Goal: Task Accomplishment & Management: Complete application form

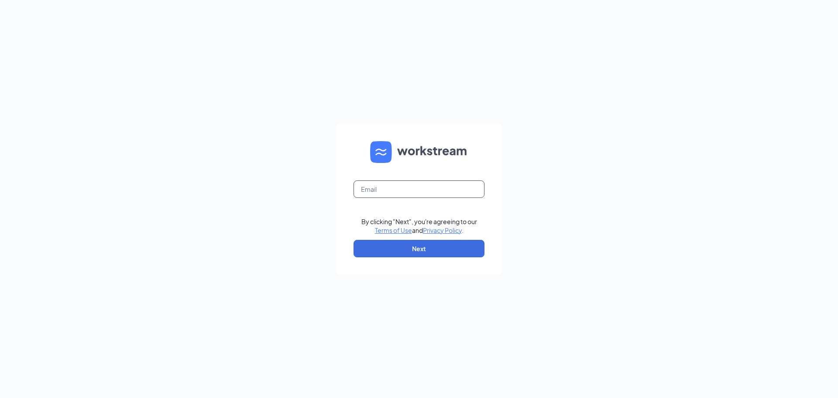
click at [395, 195] on input "text" at bounding box center [419, 188] width 131 height 17
type input "[EMAIL_ADDRESS][DOMAIN_NAME]"
click at [427, 252] on button "Next" at bounding box center [419, 248] width 131 height 17
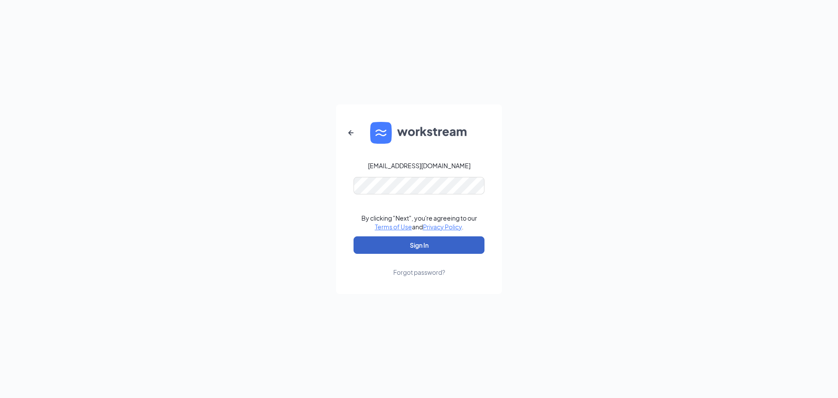
click at [427, 252] on button "Sign In" at bounding box center [419, 244] width 131 height 17
click at [440, 243] on button "Sign In" at bounding box center [419, 244] width 131 height 17
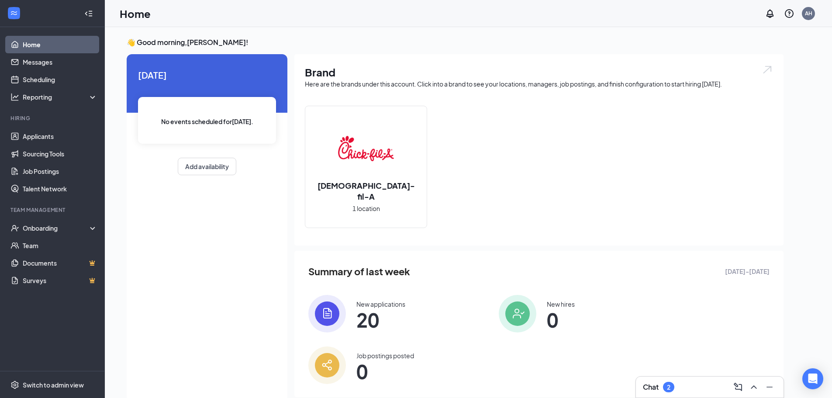
click at [370, 312] on span "20" at bounding box center [380, 320] width 49 height 16
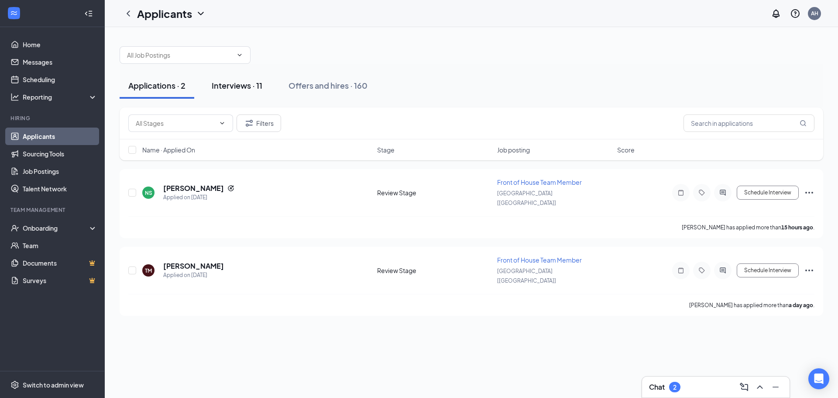
click at [242, 83] on div "Interviews · 11" at bounding box center [237, 85] width 51 height 11
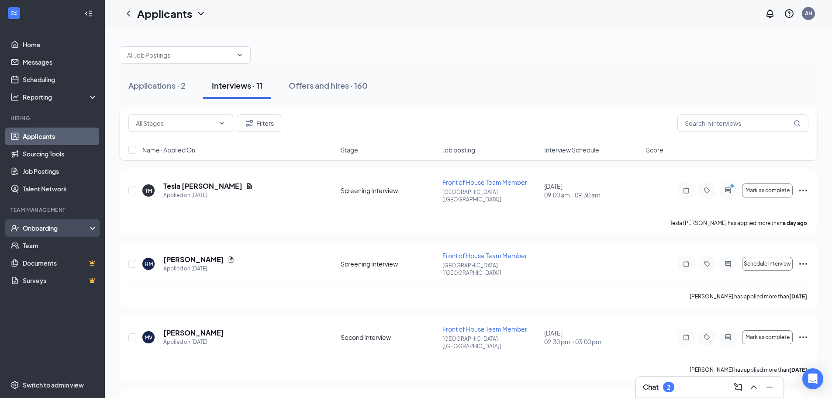
click at [51, 226] on div "Onboarding" at bounding box center [56, 228] width 67 height 9
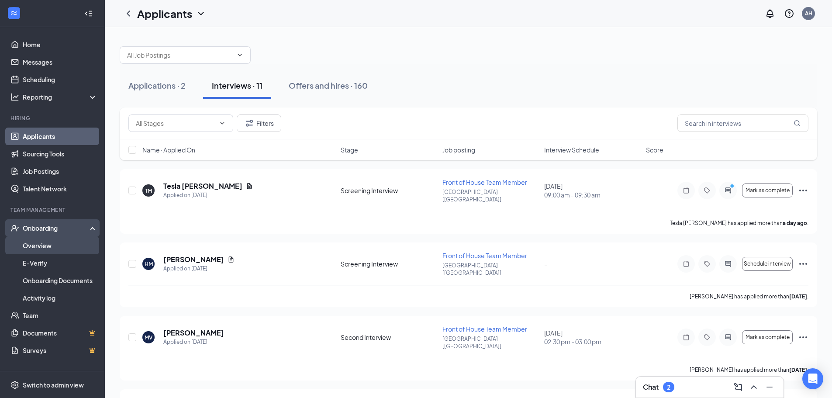
click at [48, 250] on link "Overview" at bounding box center [60, 245] width 75 height 17
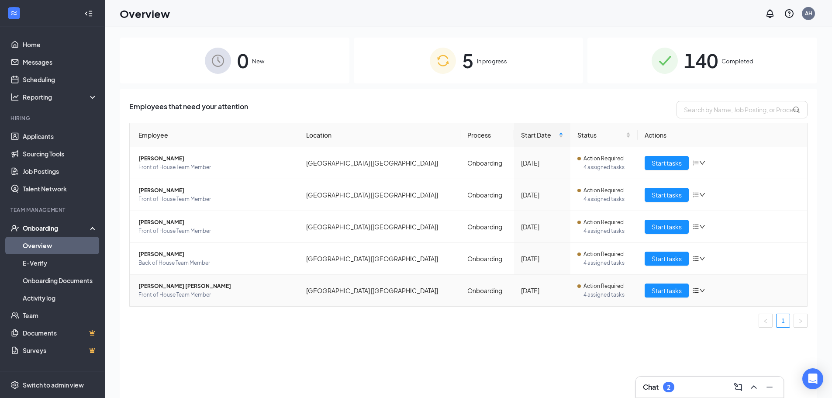
click at [175, 293] on span "Front of House Team Member" at bounding box center [215, 294] width 154 height 9
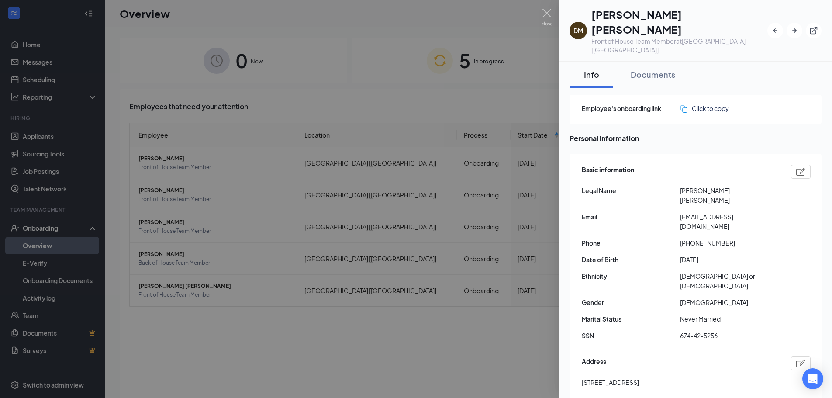
click at [708, 212] on span "[EMAIL_ADDRESS][DOMAIN_NAME]" at bounding box center [729, 221] width 98 height 19
copy span "[EMAIL_ADDRESS][DOMAIN_NAME]"
click at [547, 10] on img at bounding box center [547, 17] width 11 height 17
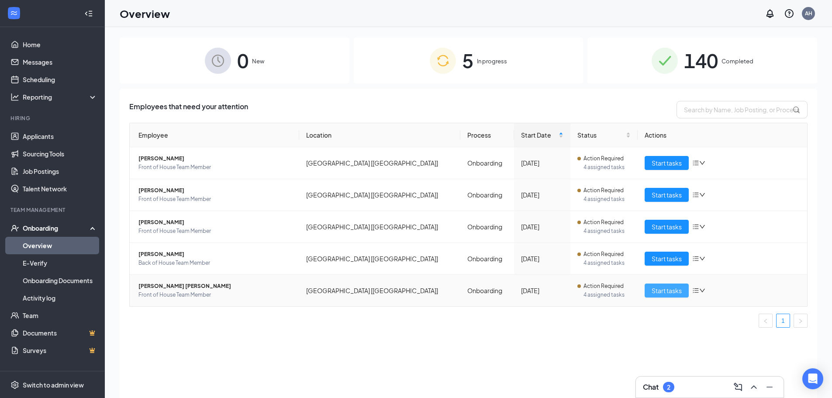
click at [676, 295] on button "Start tasks" at bounding box center [667, 290] width 44 height 14
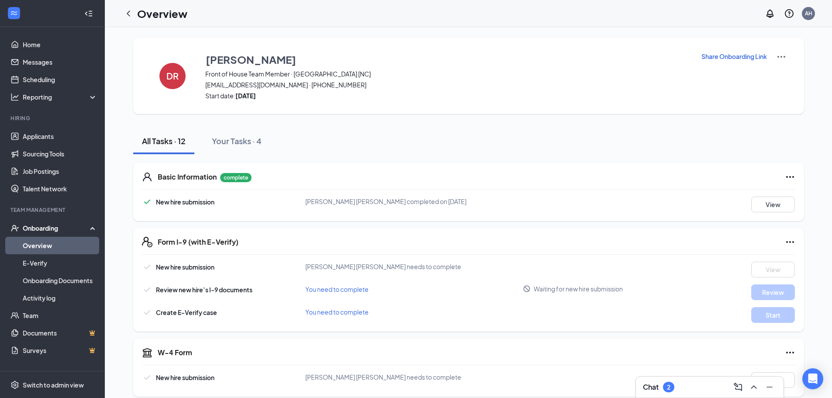
click at [733, 60] on p "Share Onboarding Link" at bounding box center [734, 56] width 66 height 9
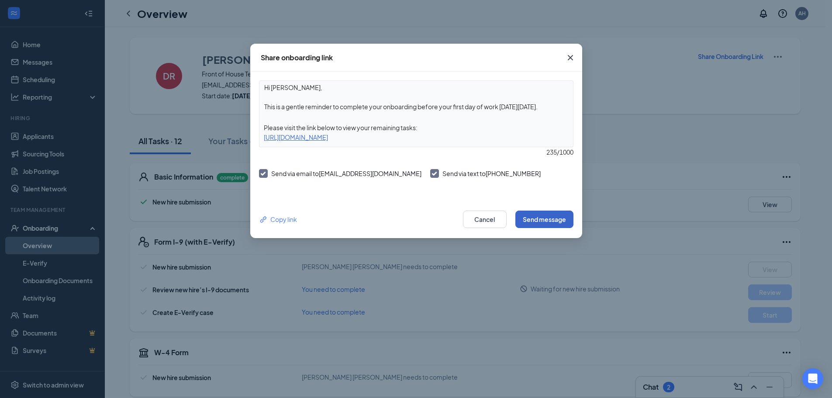
click at [553, 224] on button "Send message" at bounding box center [544, 218] width 58 height 17
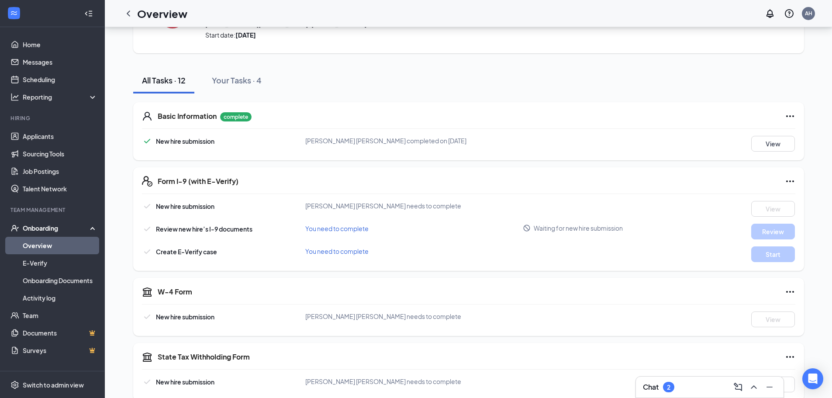
scroll to position [218, 0]
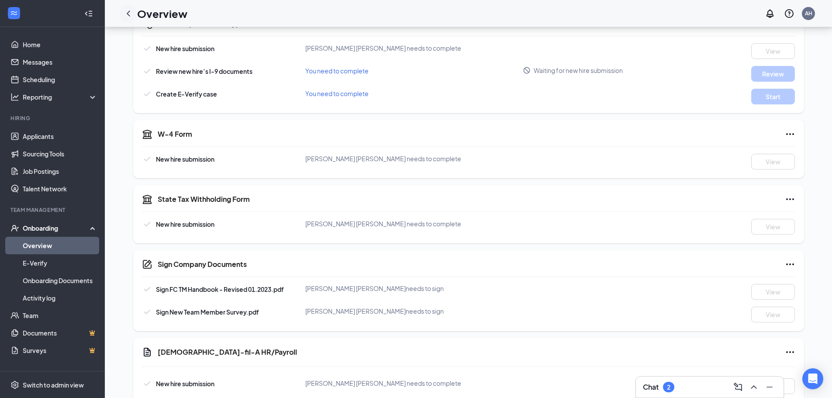
click at [128, 13] on icon "ChevronLeft" at bounding box center [128, 13] width 3 height 6
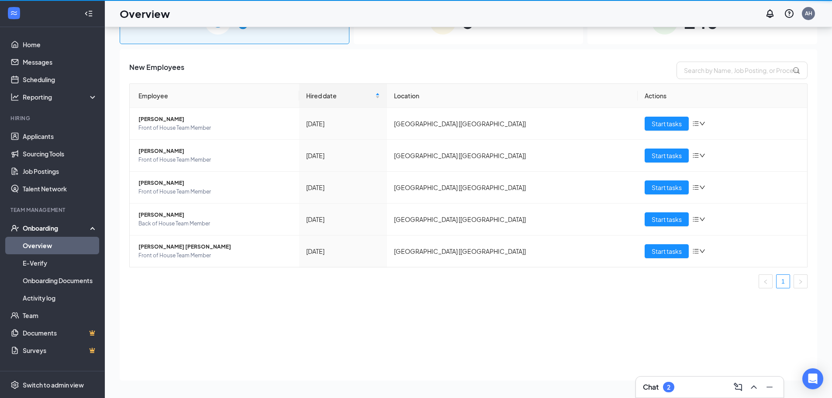
scroll to position [39, 0]
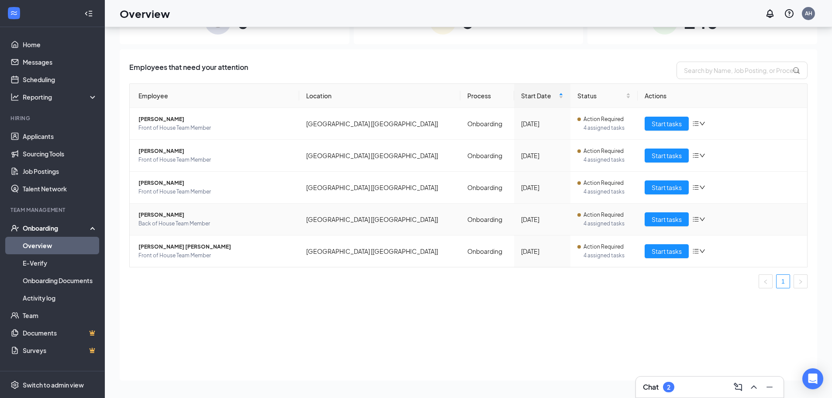
click at [699, 217] on icon "bars" at bounding box center [696, 219] width 6 height 5
click at [718, 280] on div "Remove from onboarding" at bounding box center [745, 276] width 94 height 9
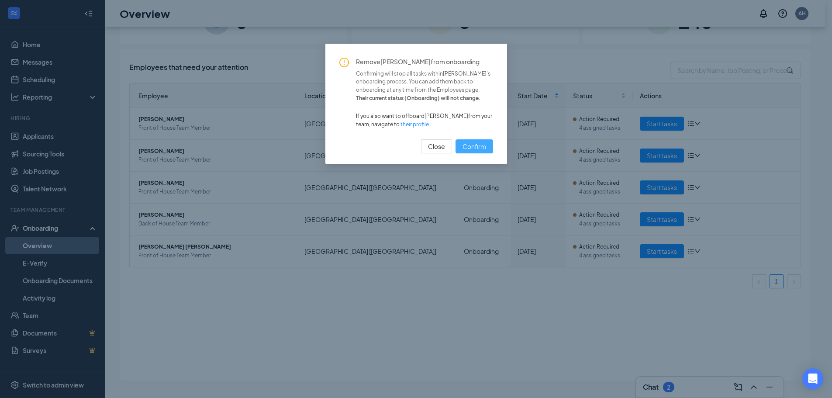
click at [484, 150] on span "Confirm" at bounding box center [474, 146] width 24 height 10
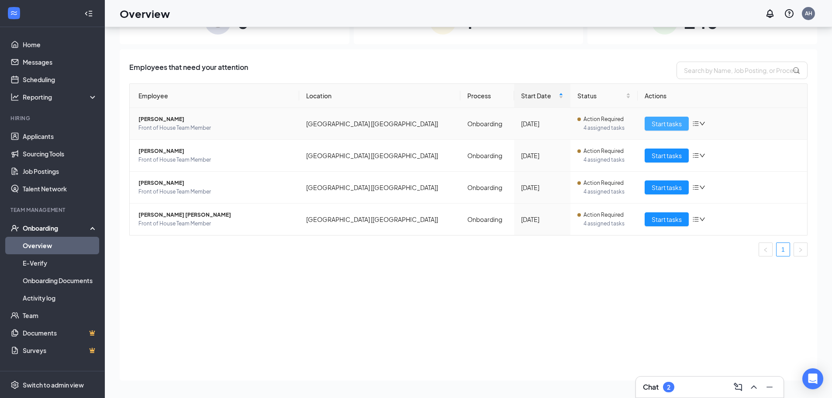
click at [675, 123] on span "Start tasks" at bounding box center [667, 124] width 30 height 10
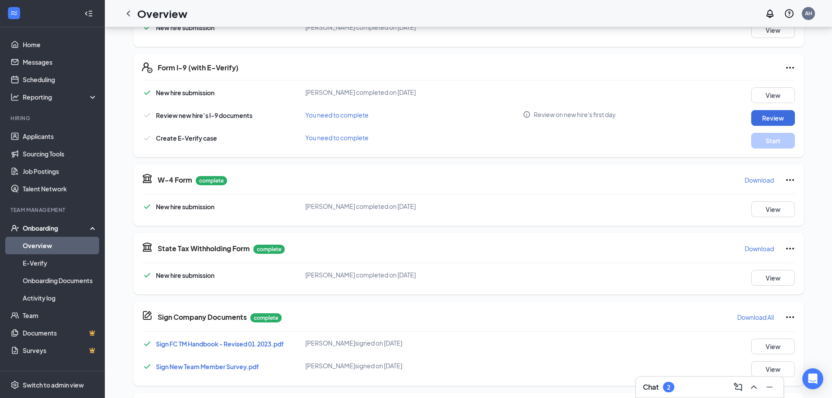
scroll to position [175, 0]
click at [784, 119] on button "Review" at bounding box center [773, 118] width 44 height 16
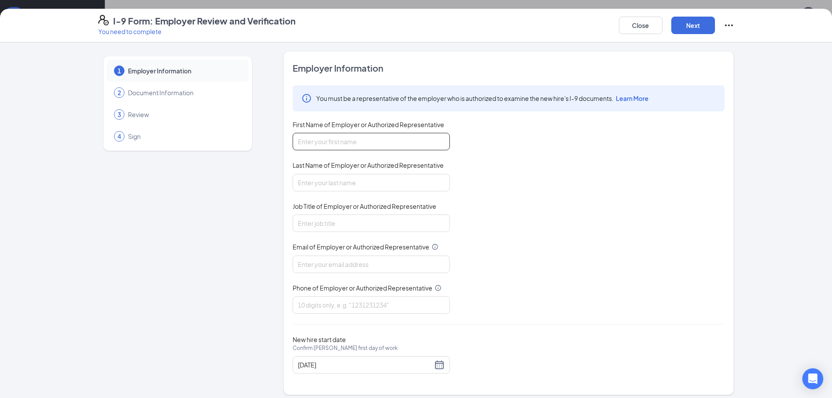
click at [407, 135] on input "First Name of Employer or Authorized Representative" at bounding box center [371, 141] width 157 height 17
type input "[PERSON_NAME]"
type input "HR Director"
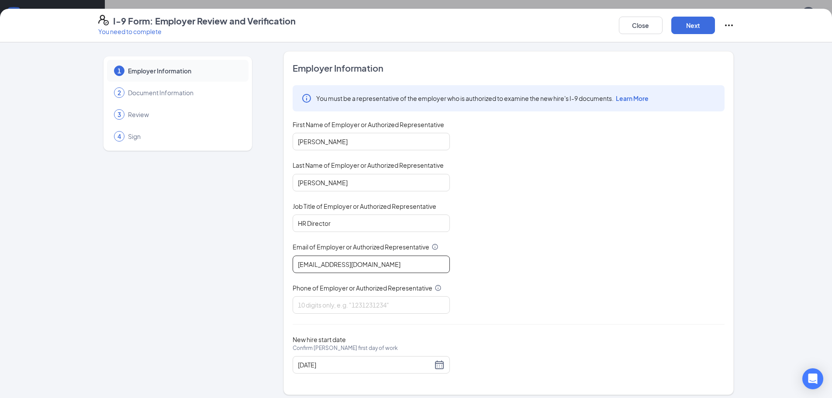
type input "[EMAIL_ADDRESS][DOMAIN_NAME]"
type input "a"
type input "8289192179"
click at [433, 366] on div "[DATE]" at bounding box center [371, 364] width 147 height 10
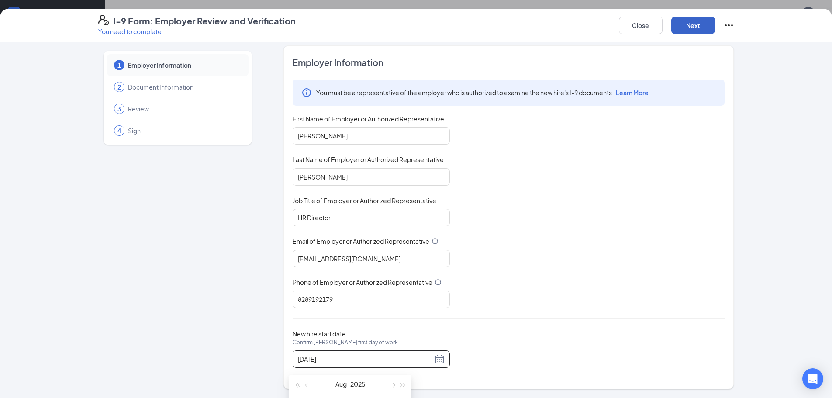
click at [688, 27] on button "Next" at bounding box center [693, 25] width 44 height 17
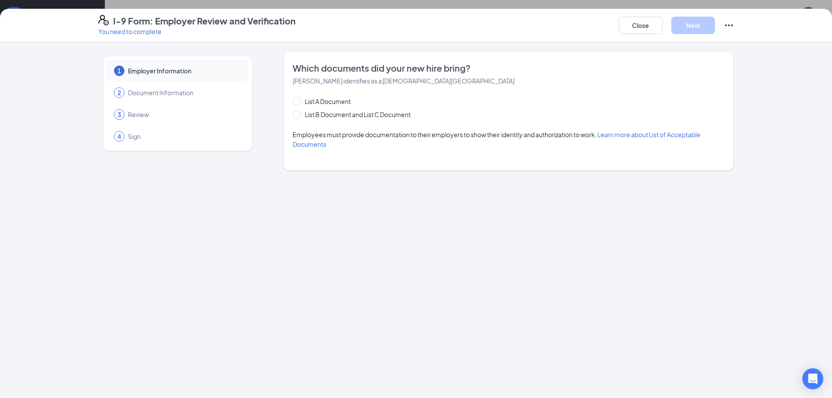
scroll to position [0, 0]
click at [297, 105] on span at bounding box center [297, 101] width 9 height 9
click at [297, 103] on input "List A Document" at bounding box center [296, 100] width 6 height 6
radio input "true"
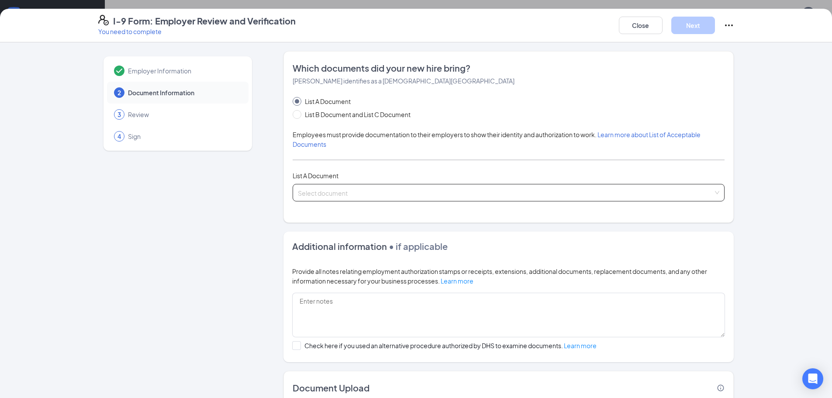
click at [356, 189] on input "search" at bounding box center [505, 190] width 415 height 13
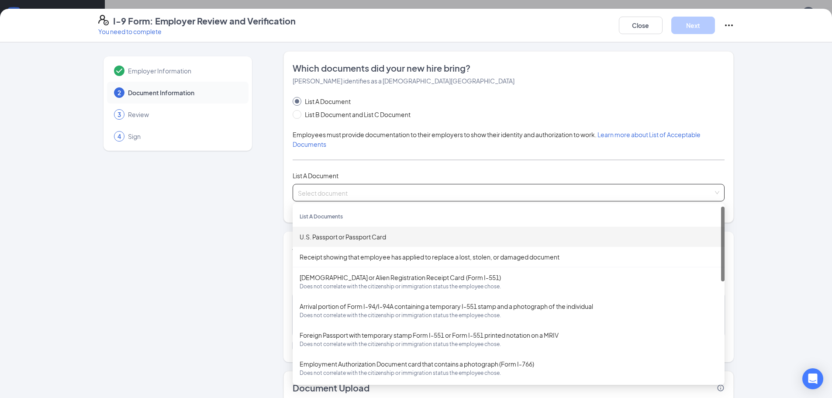
click at [355, 240] on div "U.S. Passport or Passport Card" at bounding box center [509, 237] width 418 height 10
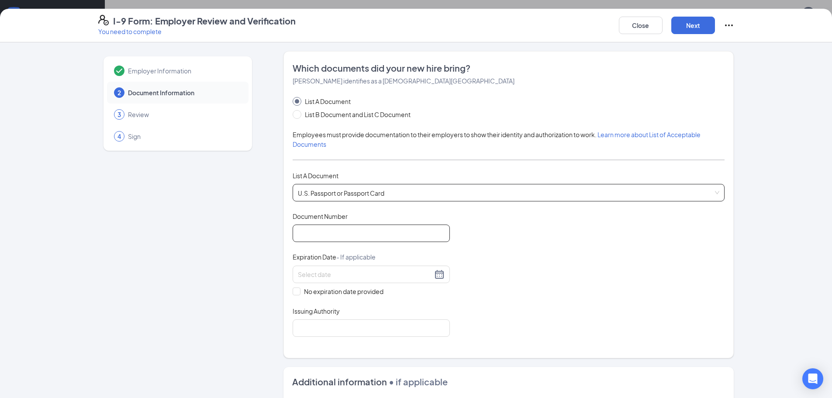
click at [356, 233] on input "Document Number" at bounding box center [371, 232] width 157 height 17
type input "A53123255"
click at [347, 278] on input at bounding box center [365, 274] width 135 height 10
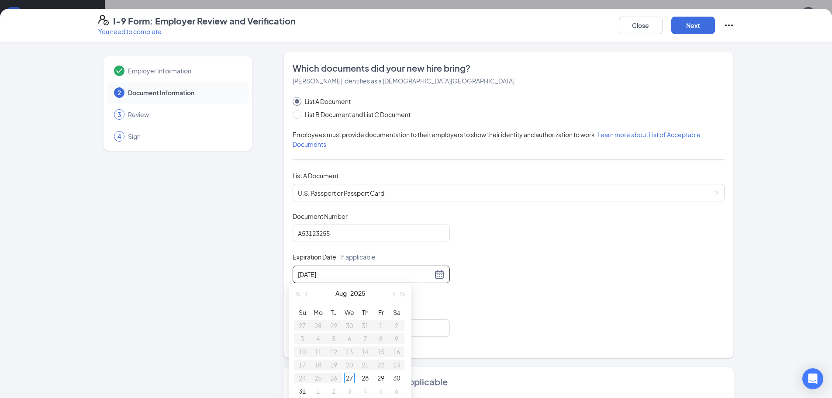
click at [386, 275] on input "[DATE]" at bounding box center [365, 274] width 135 height 10
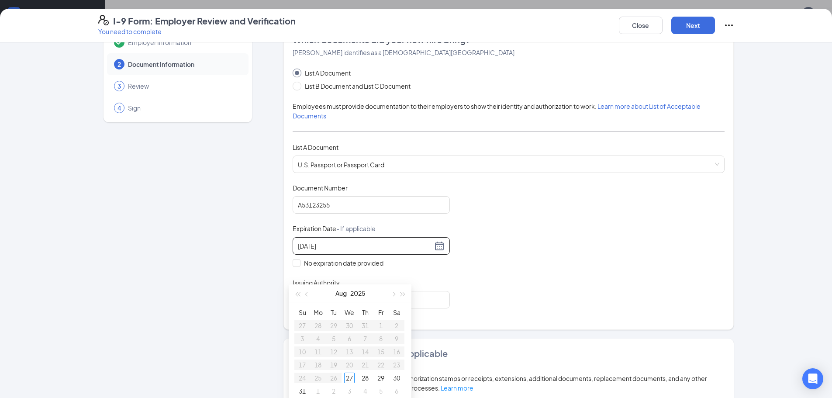
scroll to position [44, 0]
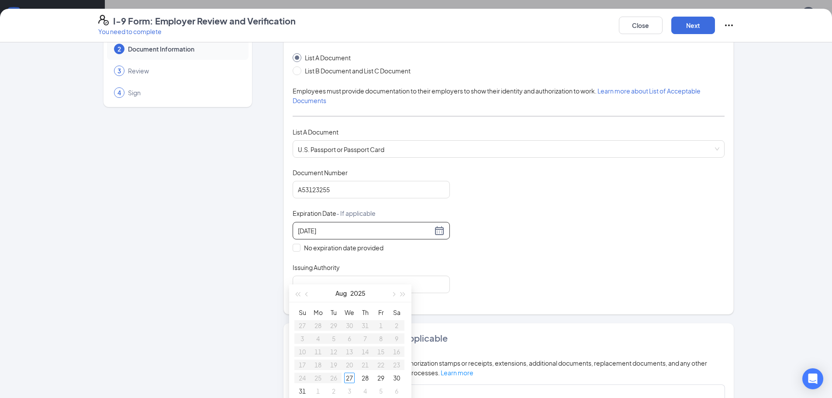
click at [439, 232] on div "[DATE]" at bounding box center [371, 230] width 147 height 10
click at [432, 231] on div "[DATE]" at bounding box center [371, 230] width 147 height 10
click at [374, 231] on input "[DATE]" at bounding box center [365, 231] width 135 height 10
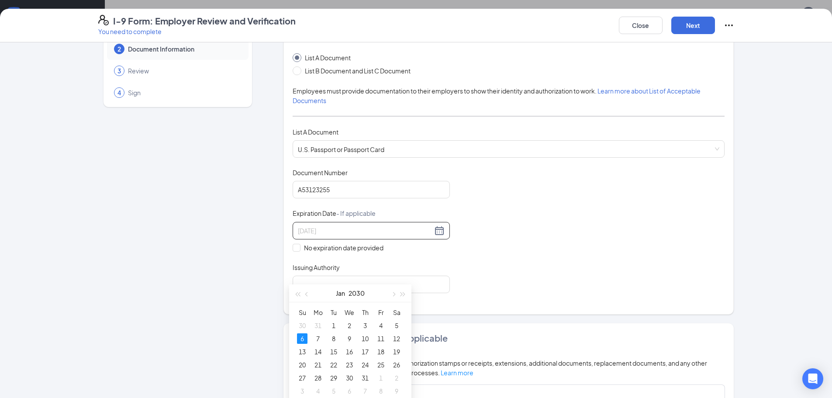
click at [300, 342] on div "6" at bounding box center [302, 338] width 10 height 10
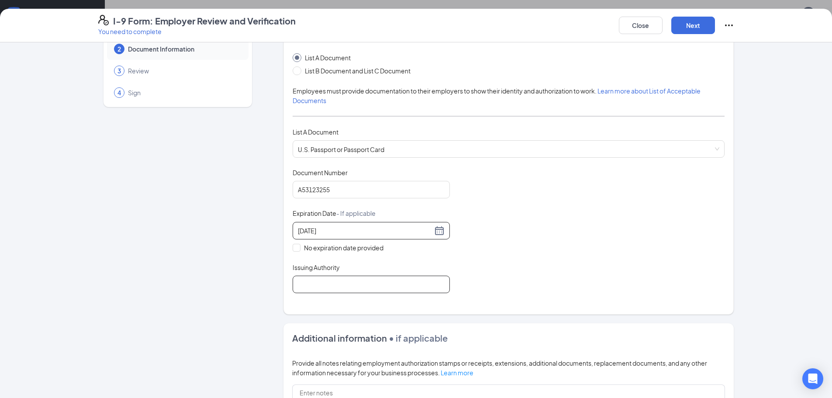
type input "[DATE]"
click at [421, 283] on input "Issuing Authority" at bounding box center [371, 284] width 157 height 17
type input "[GEOGRAPHIC_DATA]"
click at [491, 269] on div "Document Title U.S. Passport or Passport Card Document Number [PASSPORT] Expira…" at bounding box center [509, 230] width 432 height 125
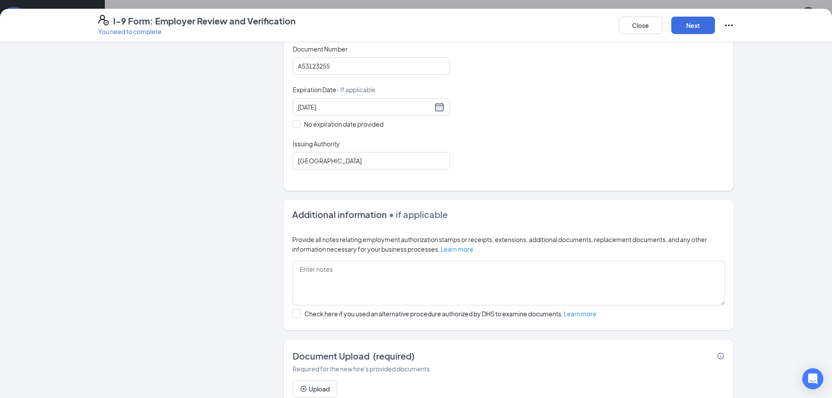
scroll to position [203, 0]
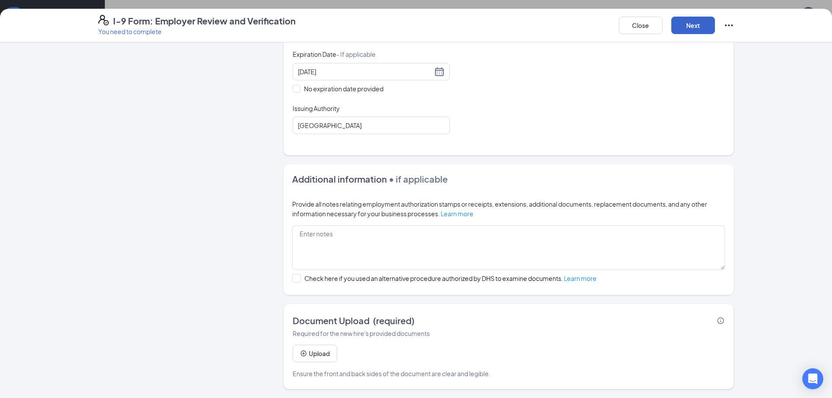
click at [688, 29] on button "Next" at bounding box center [693, 25] width 44 height 17
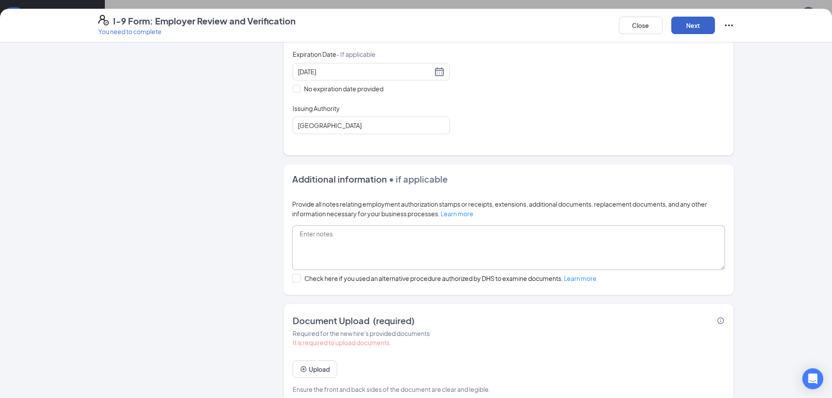
scroll to position [218, 0]
